Goal: Find specific page/section: Find specific page/section

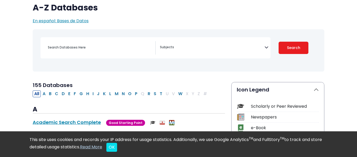
scroll to position [46, 0]
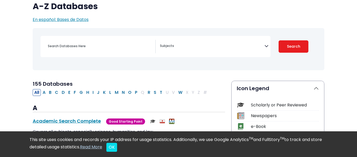
click at [186, 50] on span "Search filters" at bounding box center [212, 46] width 105 height 13
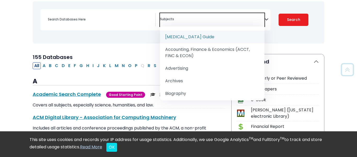
scroll to position [74, 0]
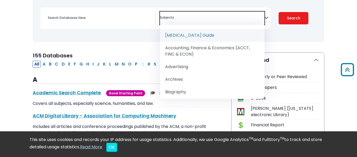
click at [143, 39] on div "[MEDICAL_DATA] Guide" at bounding box center [178, 21] width 285 height 38
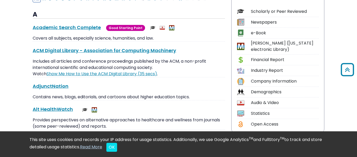
scroll to position [139, 0]
click at [259, 10] on div "Scholarly or Peer Reviewed" at bounding box center [285, 12] width 68 height 6
click at [244, 11] on img at bounding box center [240, 11] width 7 height 7
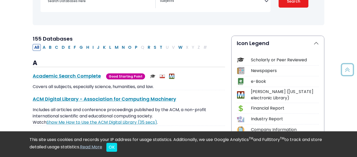
scroll to position [91, 0]
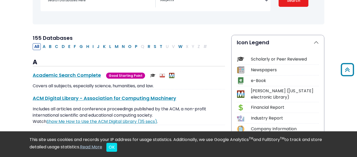
click at [238, 57] on img at bounding box center [240, 58] width 7 height 7
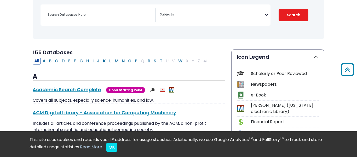
scroll to position [76, 0]
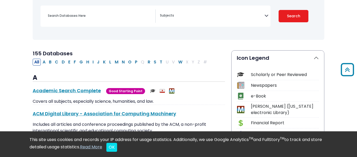
click at [183, 18] on textarea "Search" at bounding box center [212, 16] width 105 height 4
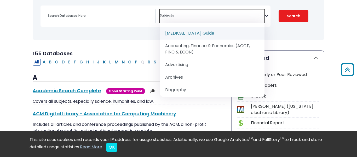
click at [183, 18] on textarea "Search" at bounding box center [212, 16] width 105 height 4
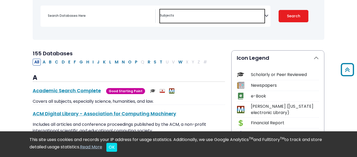
click at [183, 18] on textarea "Search" at bounding box center [212, 16] width 105 height 4
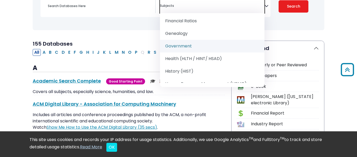
scroll to position [312, 0]
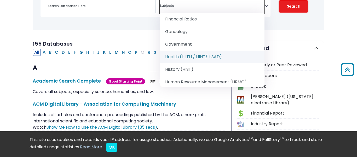
select select "219061"
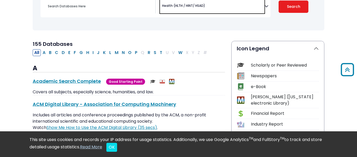
scroll to position [183, 0]
click at [288, 12] on button "Search" at bounding box center [294, 7] width 30 height 12
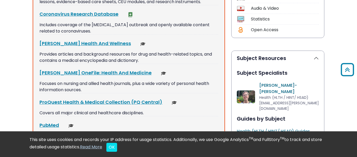
scroll to position [231, 0]
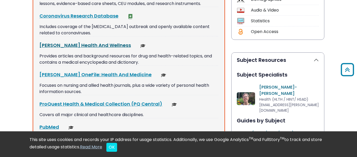
click at [81, 46] on link "[PERSON_NAME] Health And Wellness This link opens in a new window" at bounding box center [84, 45] width 91 height 7
